Goal: Check status: Check status

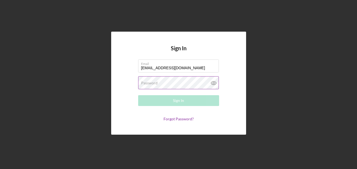
type input "[EMAIL_ADDRESS][DOMAIN_NAME]"
click at [147, 81] on label "Password" at bounding box center [149, 83] width 16 height 4
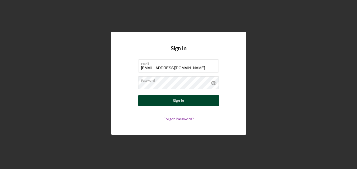
drag, startPoint x: 187, startPoint y: 102, endPoint x: 192, endPoint y: 102, distance: 4.3
click at [192, 102] on button "Sign In" at bounding box center [178, 100] width 81 height 11
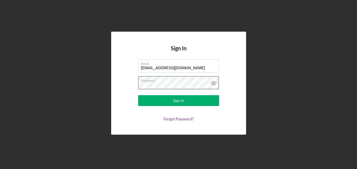
click at [138, 95] on button "Sign In" at bounding box center [178, 100] width 81 height 11
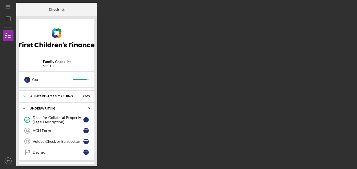
scroll to position [8, 0]
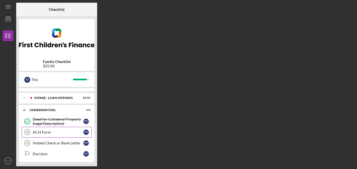
click at [43, 131] on div "ACH Form" at bounding box center [58, 132] width 51 height 4
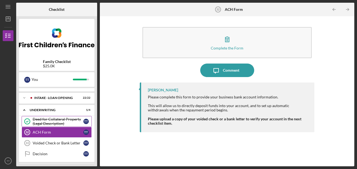
click at [44, 119] on div "Deed for Collateral Property (Legal Description)" at bounding box center [58, 121] width 51 height 9
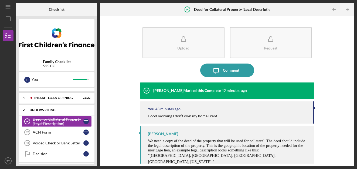
click at [36, 110] on div "UNDERWRITING" at bounding box center [59, 109] width 58 height 3
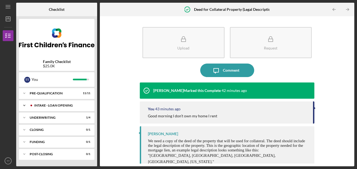
click at [37, 106] on div "INTAKE - LOAN OPENING" at bounding box center [60, 105] width 53 height 3
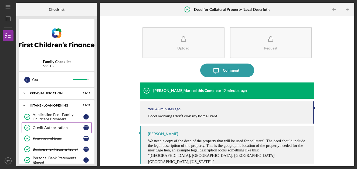
click at [39, 128] on div "Credit Authorization" at bounding box center [58, 127] width 51 height 4
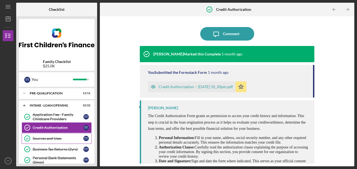
click at [39, 139] on div "Sources and Uses" at bounding box center [58, 138] width 51 height 4
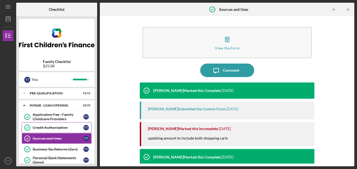
click at [39, 129] on div "Credit Authorization" at bounding box center [58, 127] width 51 height 4
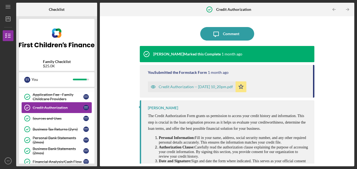
scroll to position [20, 0]
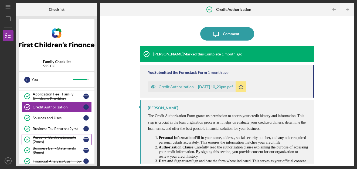
click at [40, 140] on div "Personal Bank Statements (2mos)" at bounding box center [58, 139] width 51 height 9
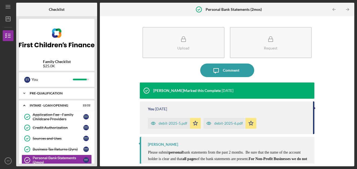
click at [37, 92] on div "Pre-Qualification" at bounding box center [59, 92] width 58 height 3
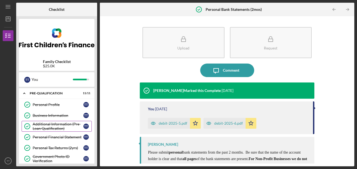
click at [40, 127] on div "Additional Information (Pre-Loan Qualification)" at bounding box center [58, 126] width 51 height 9
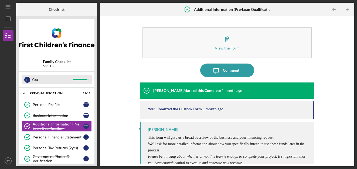
click at [29, 78] on div "T T" at bounding box center [27, 80] width 6 height 6
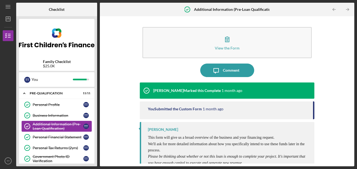
click at [45, 124] on div "Additional Information (Pre-Loan Qualification)" at bounding box center [58, 126] width 51 height 9
click at [39, 115] on div "Business Information" at bounding box center [58, 115] width 51 height 4
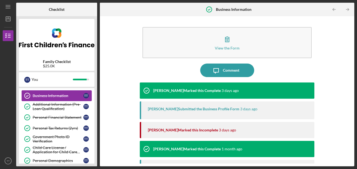
scroll to position [22, 0]
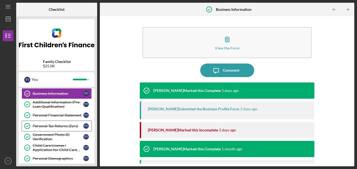
click at [40, 126] on div "Personal Tax Returns (2yrs)" at bounding box center [58, 126] width 51 height 4
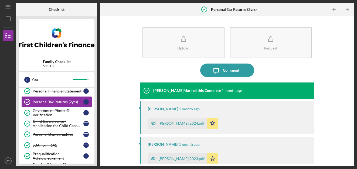
scroll to position [46, 0]
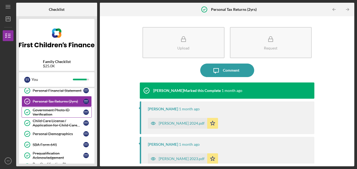
click at [35, 115] on div "Government Photo ID Verification" at bounding box center [58, 112] width 51 height 9
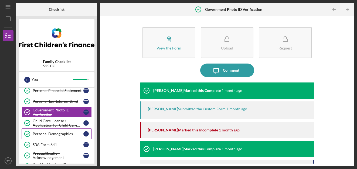
click at [41, 135] on div "Personal Demographics" at bounding box center [58, 133] width 51 height 4
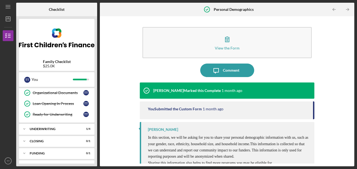
scroll to position [351, 0]
click at [39, 128] on div "UNDERWRITING" at bounding box center [59, 128] width 58 height 3
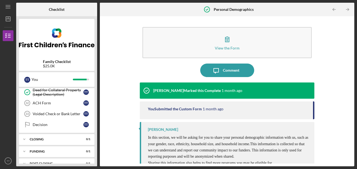
scroll to position [399, 0]
click at [37, 104] on div "ACH Form" at bounding box center [58, 102] width 51 height 4
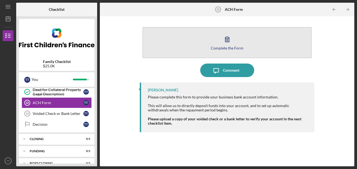
click at [258, 46] on button "Complete the Form Form" at bounding box center [226, 42] width 169 height 31
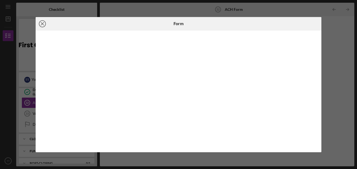
click at [47, 20] on icon "Icon/Close" at bounding box center [42, 23] width 13 height 13
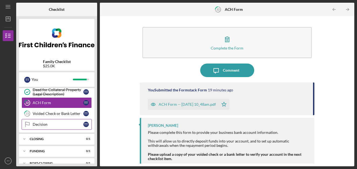
click at [40, 125] on div "Decision" at bounding box center [58, 124] width 51 height 4
